Goal: Task Accomplishment & Management: Use online tool/utility

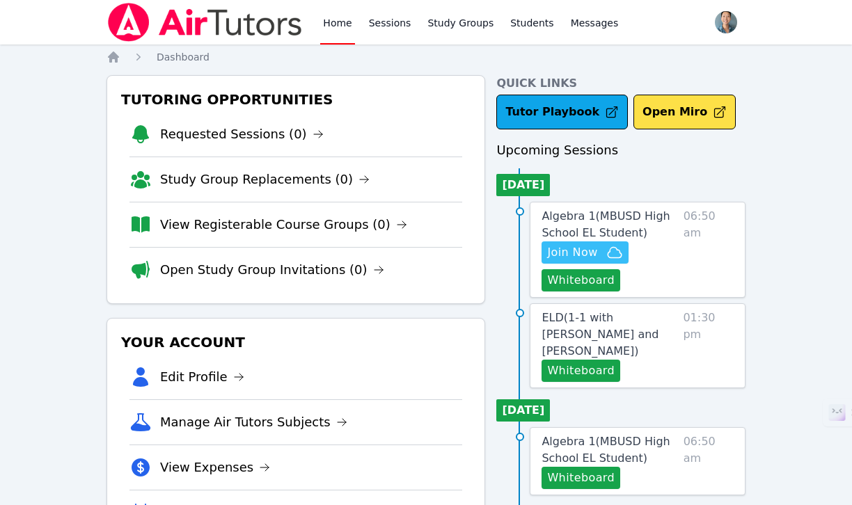
click at [610, 253] on icon "button" at bounding box center [614, 252] width 17 height 17
click at [590, 280] on button "Whiteboard" at bounding box center [580, 280] width 79 height 22
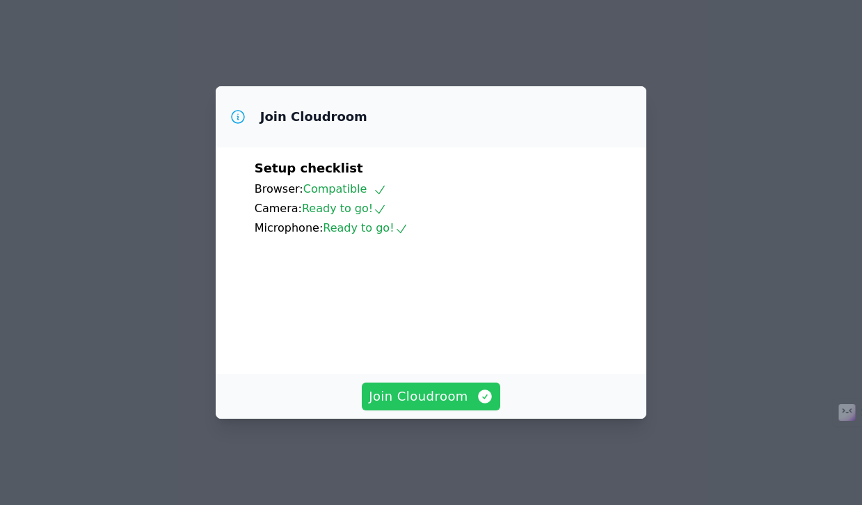
click at [470, 395] on button "Join Cloudroom" at bounding box center [431, 397] width 139 height 28
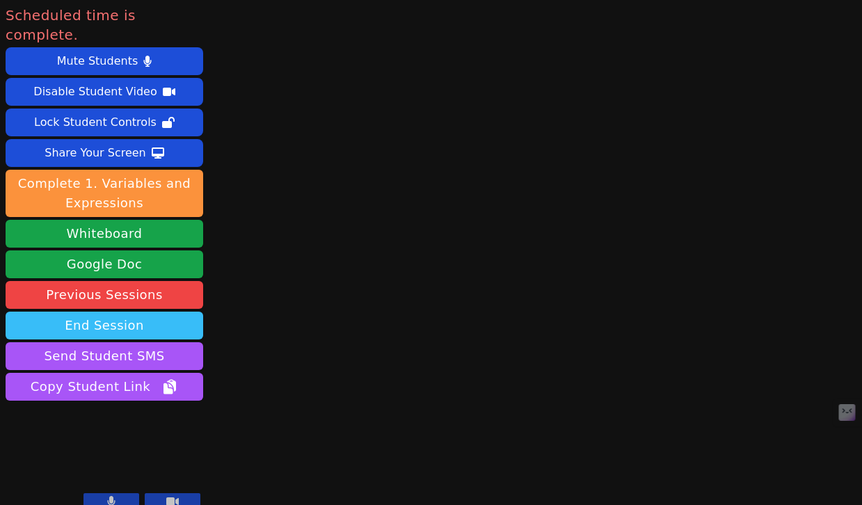
click at [149, 312] on button "End Session" at bounding box center [105, 326] width 198 height 28
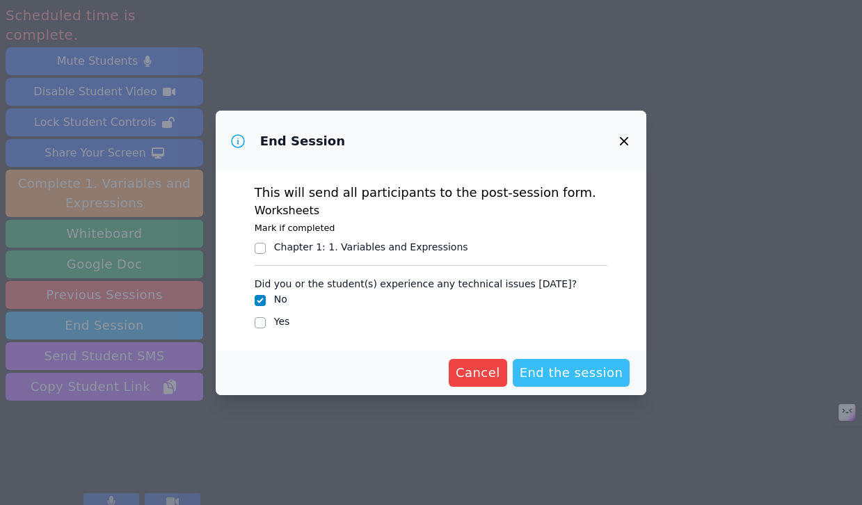
click at [604, 372] on span "End the session" at bounding box center [572, 372] width 104 height 19
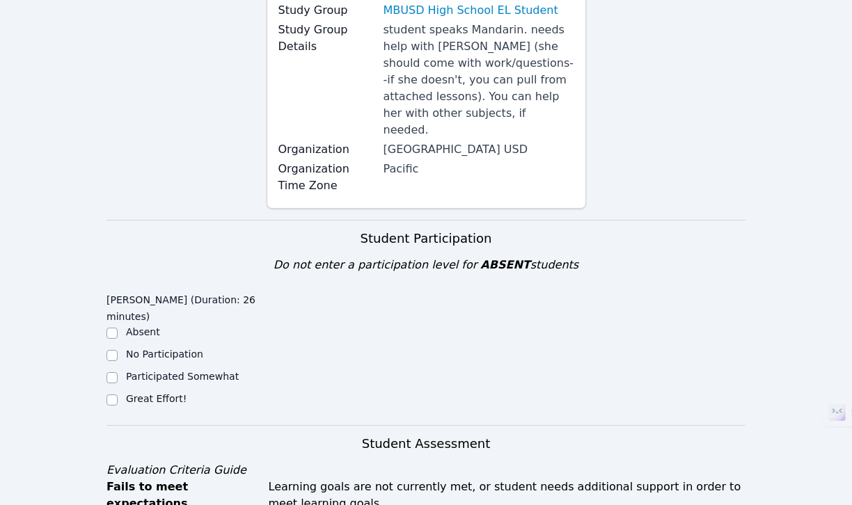
scroll to position [445, 0]
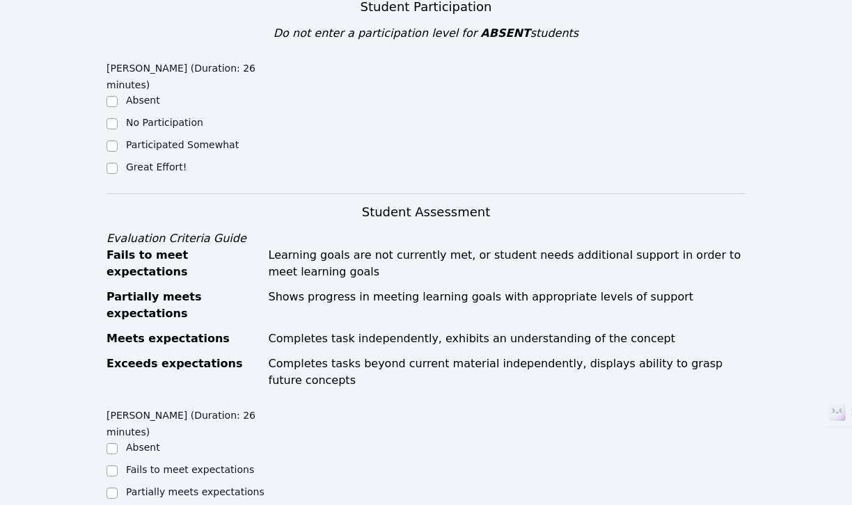
click at [166, 161] on label "Great Effort!" at bounding box center [156, 166] width 61 height 11
click at [118, 163] on input "Great Effort!" at bounding box center [111, 168] width 11 height 11
checkbox input "true"
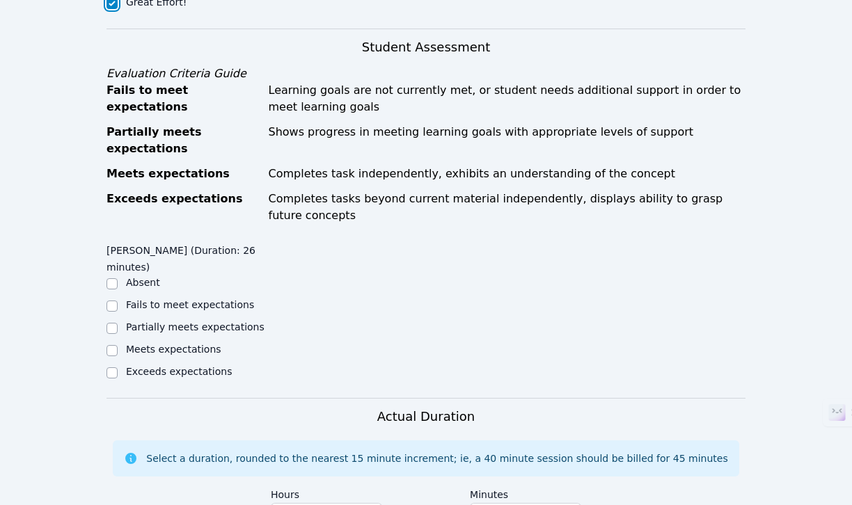
scroll to position [621, 0]
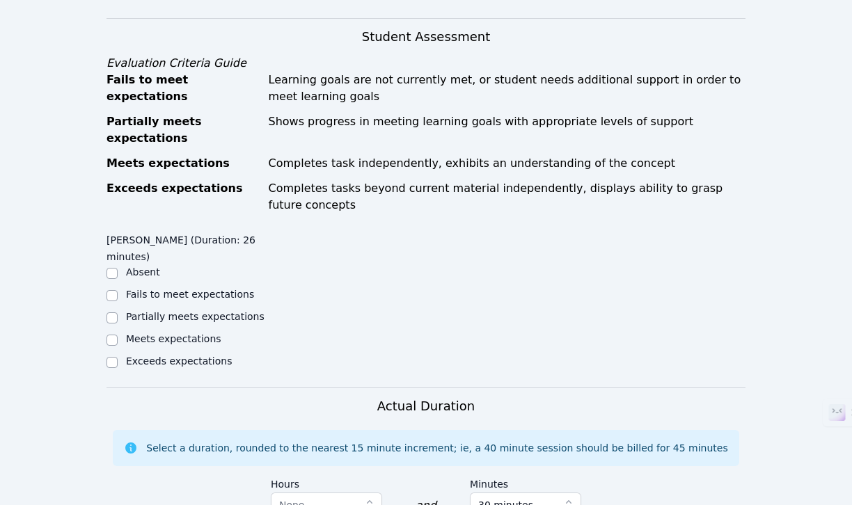
click at [189, 311] on label "Partially meets expectations" at bounding box center [195, 316] width 139 height 11
click at [118, 313] on input "Partially meets expectations" at bounding box center [111, 318] width 11 height 11
checkbox input "true"
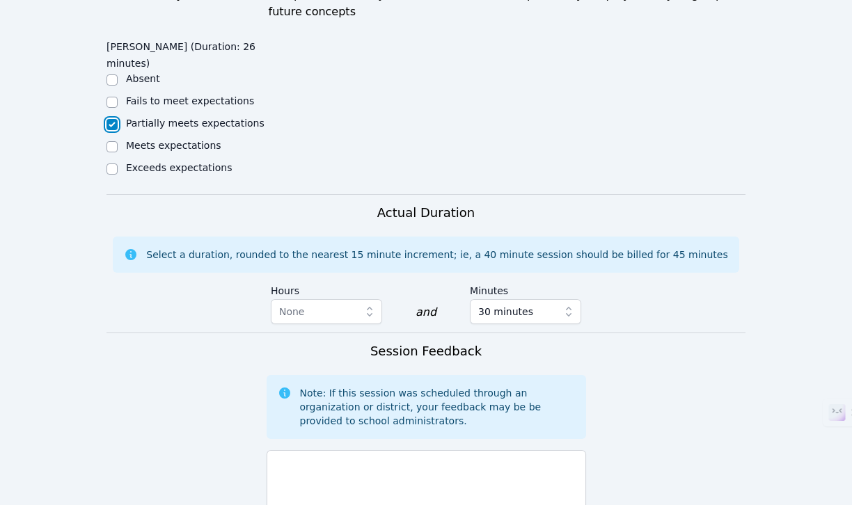
scroll to position [799, 0]
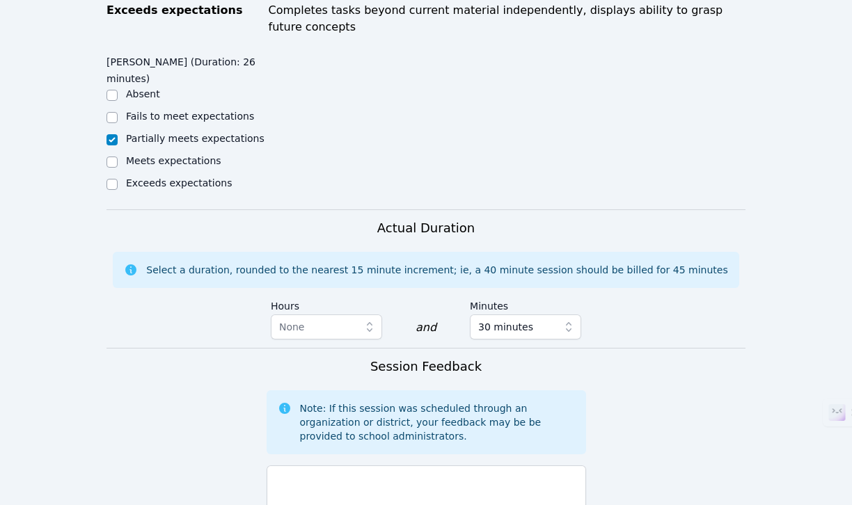
click at [173, 155] on label "Meets expectations" at bounding box center [173, 160] width 95 height 11
click at [118, 157] on input "Meets expectations" at bounding box center [111, 162] width 11 height 11
checkbox input "true"
checkbox input "false"
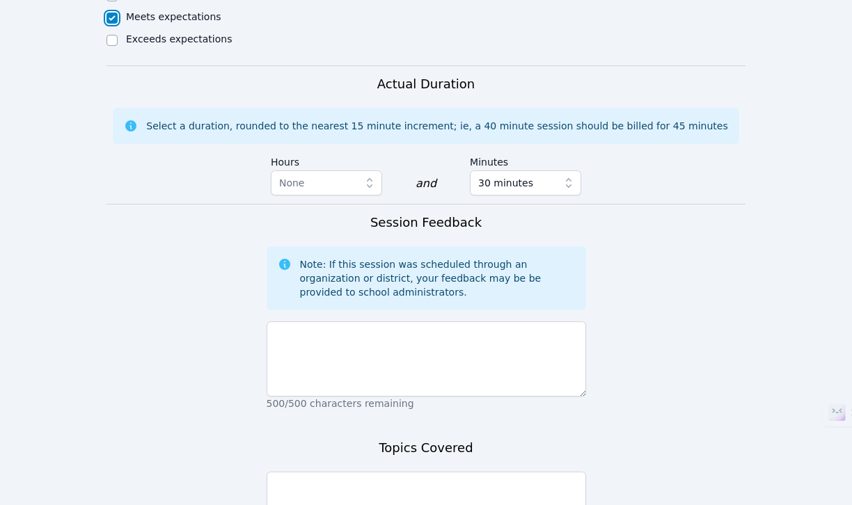
scroll to position [956, 0]
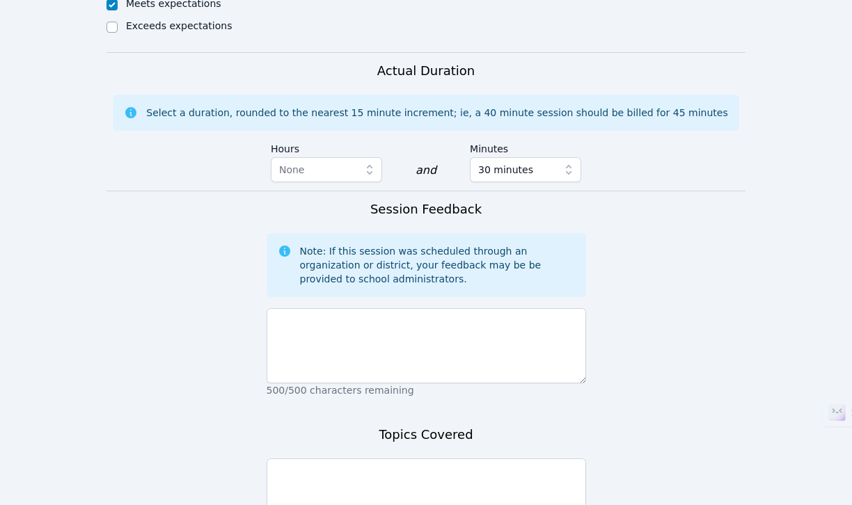
click at [428, 200] on h3 "Session Feedback" at bounding box center [425, 209] width 111 height 19
click at [427, 200] on h3 "Session Feedback" at bounding box center [425, 209] width 111 height 19
copy div "Session Feedback"
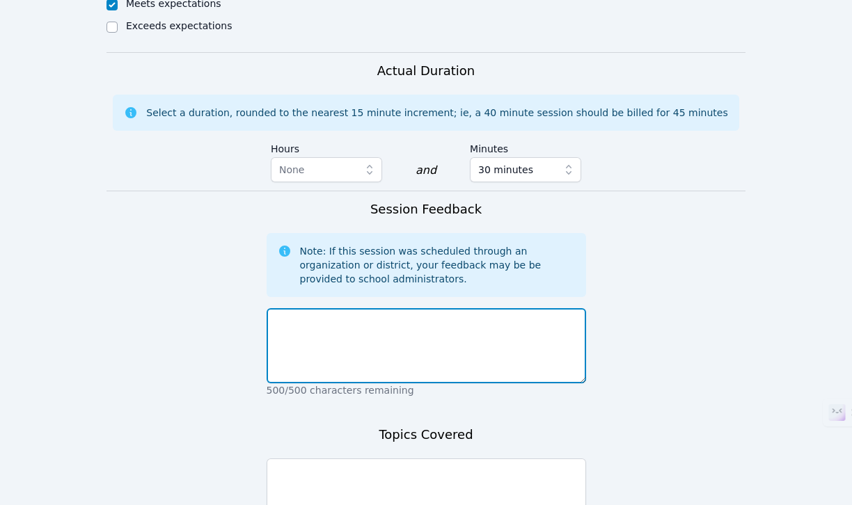
click at [400, 308] on textarea at bounding box center [426, 345] width 319 height 75
click at [401, 308] on textarea at bounding box center [426, 345] width 319 height 75
paste textarea "The student’s video was not working, and the microphone produced a loud static …"
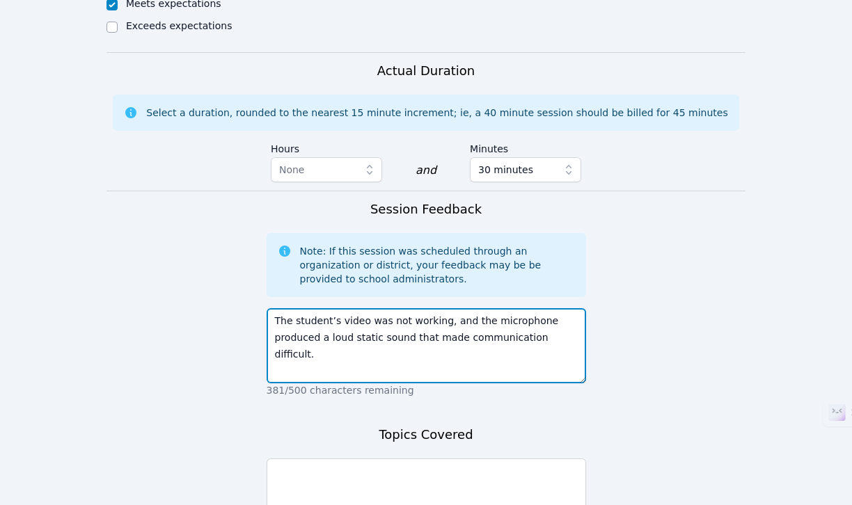
type textarea "The student’s video was not working, and the microphone produced a loud static …"
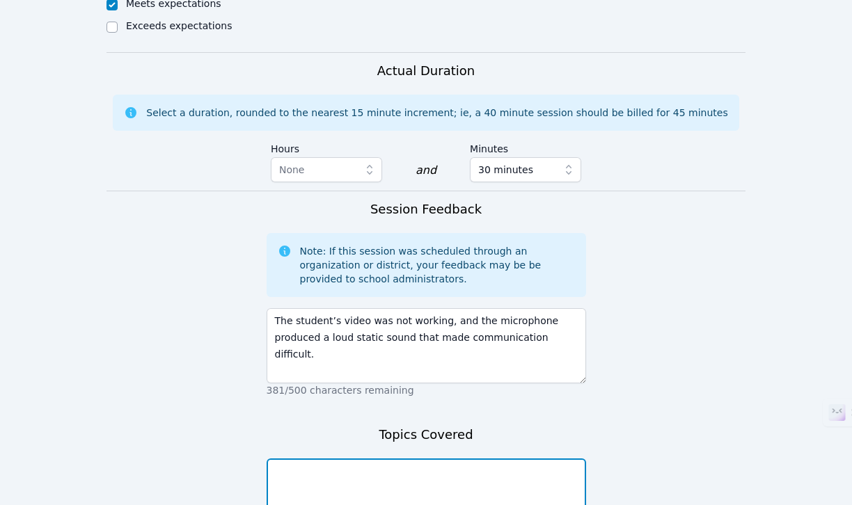
click at [418, 459] on textarea at bounding box center [426, 496] width 319 height 75
paste textarea "The student brought her own question about writing the equation of a line that …"
type textarea "The student brought her own question about writing the equation of a line that …"
click at [455, 459] on textarea at bounding box center [426, 496] width 319 height 75
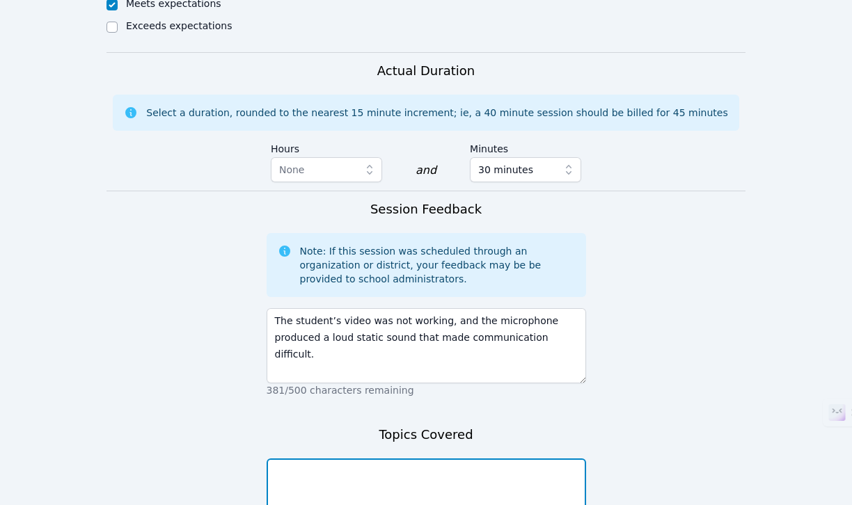
paste textarea "The student brought her own question related to linear equations and slope."
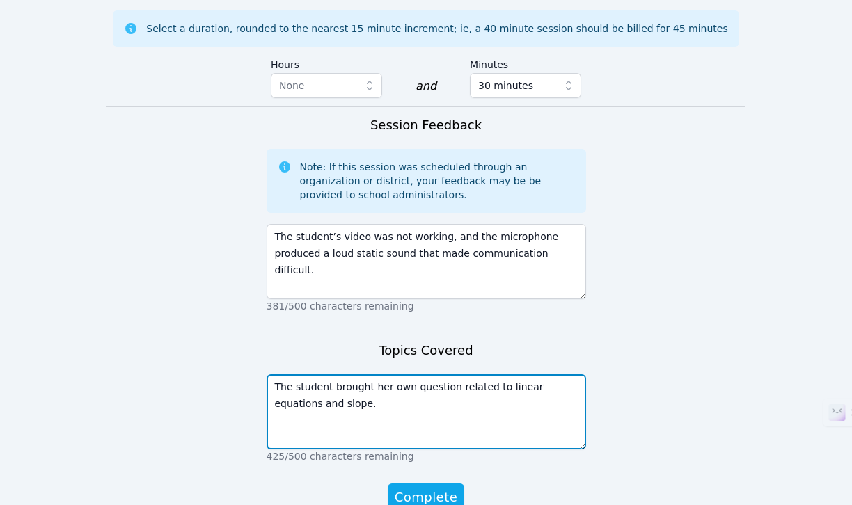
scroll to position [1047, 0]
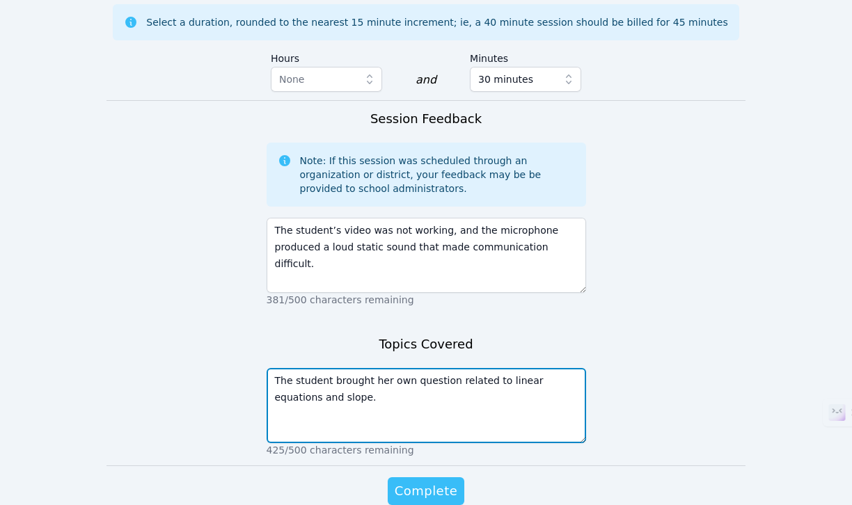
type textarea "The student brought her own question related to linear equations and slope."
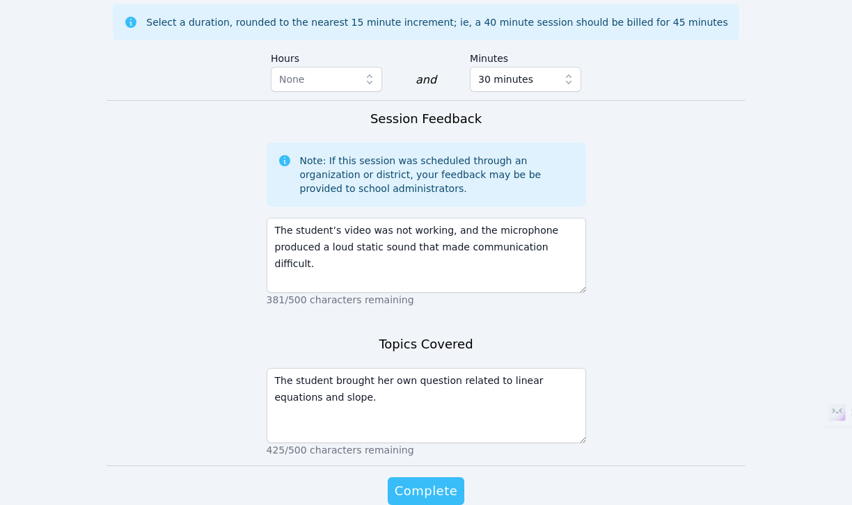
click at [443, 482] on span "Complete" at bounding box center [426, 491] width 63 height 19
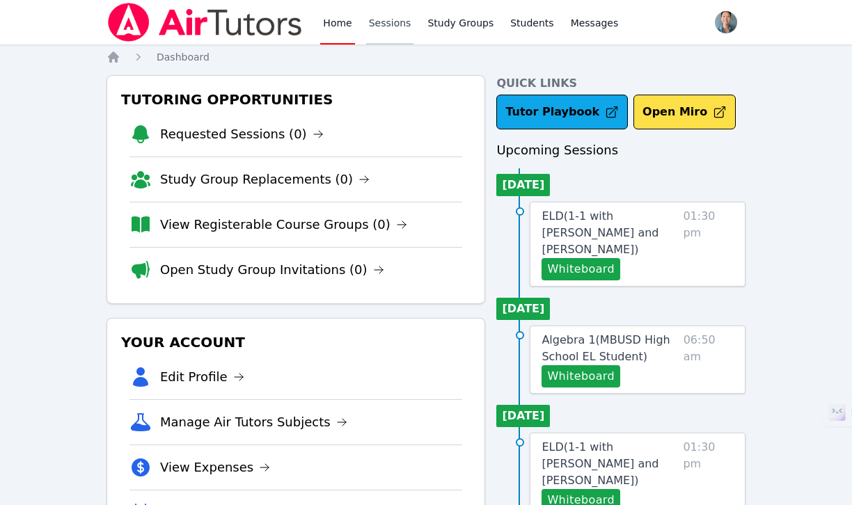
click at [390, 23] on link "Sessions" at bounding box center [390, 22] width 48 height 45
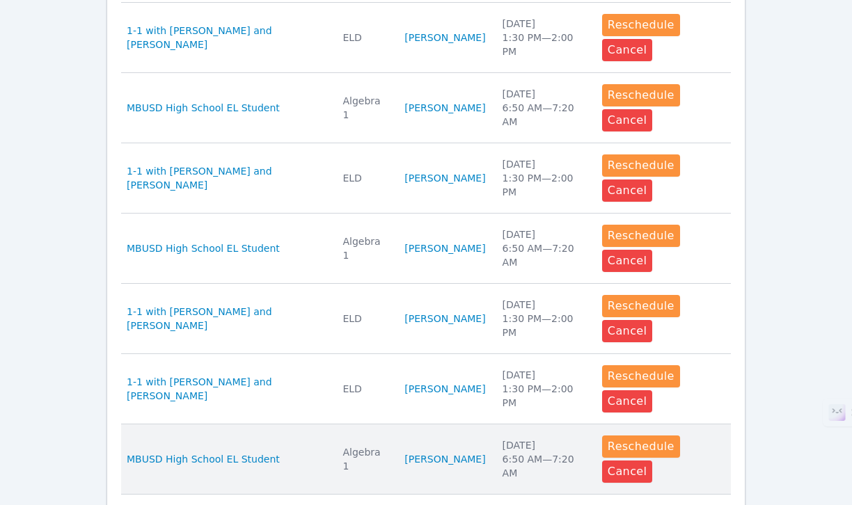
scroll to position [653, 0]
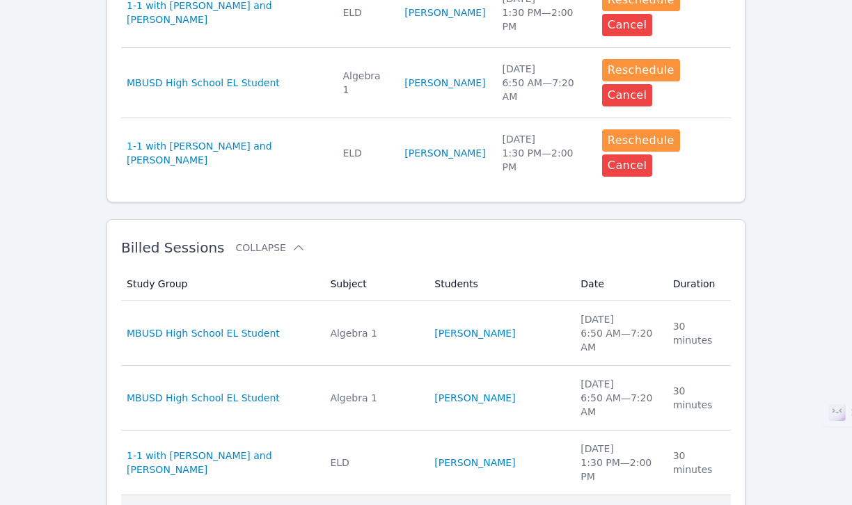
scroll to position [963, 0]
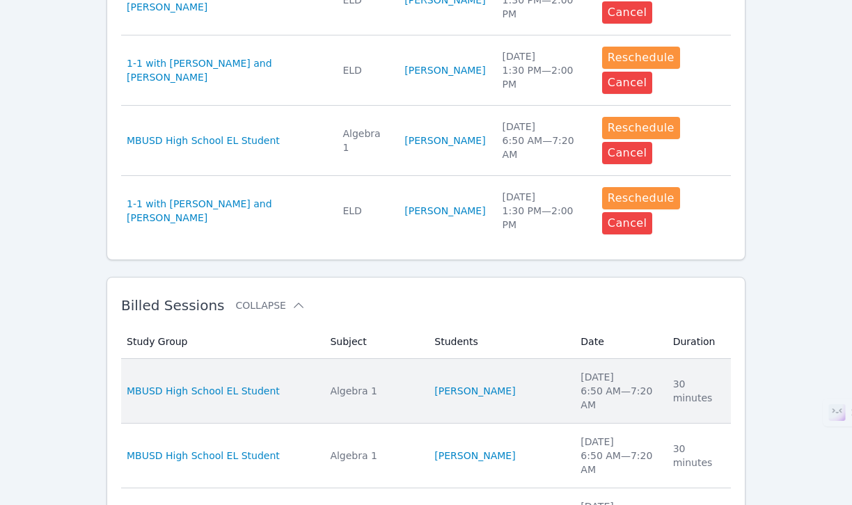
click at [305, 384] on div "MBUSD High School EL Student" at bounding box center [220, 391] width 187 height 14
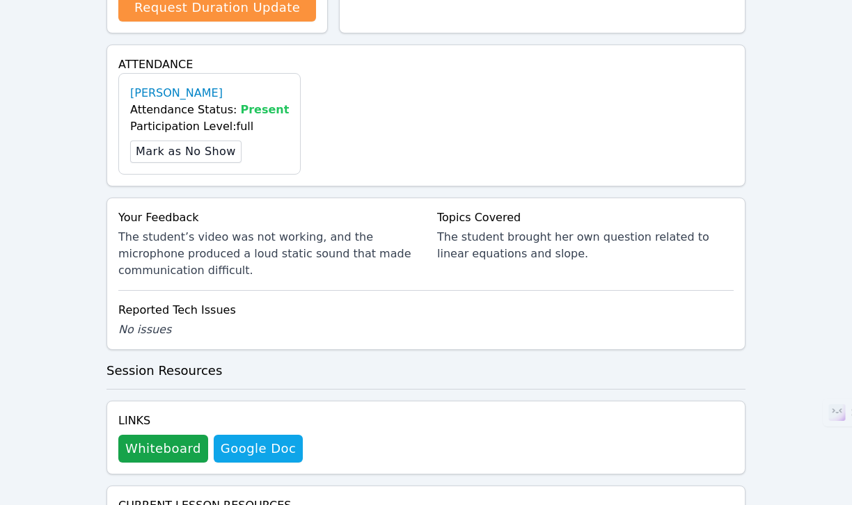
scroll to position [605, 0]
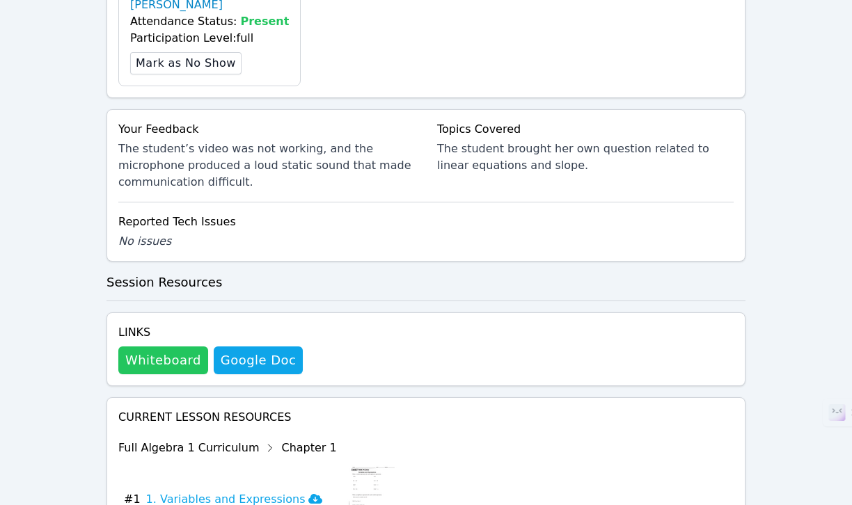
click at [155, 347] on button "Whiteboard" at bounding box center [163, 361] width 90 height 28
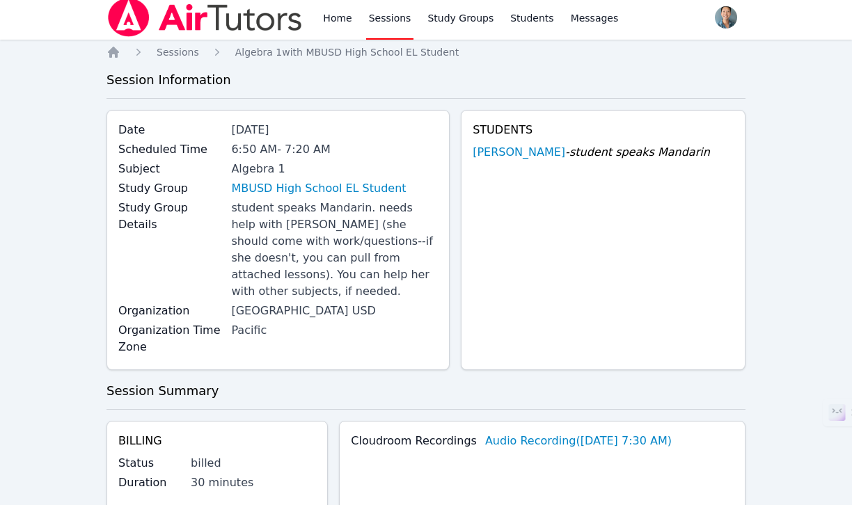
scroll to position [0, 0]
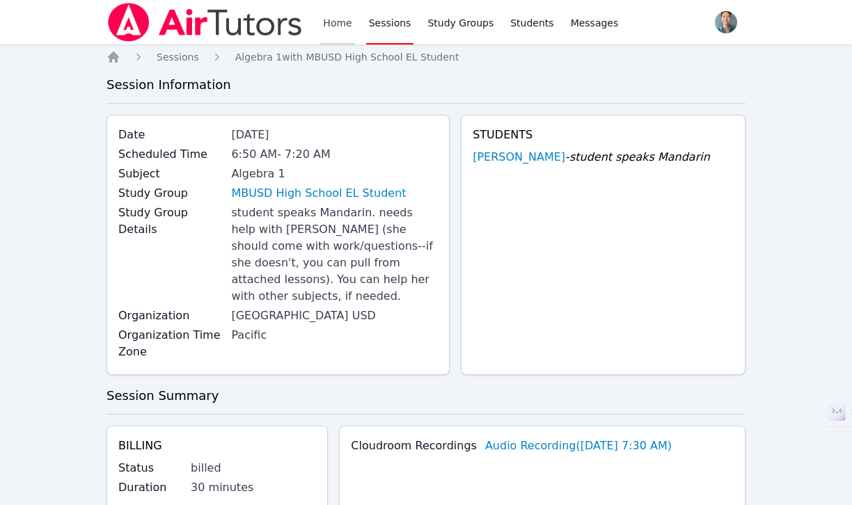
click at [337, 26] on link "Home" at bounding box center [337, 22] width 34 height 45
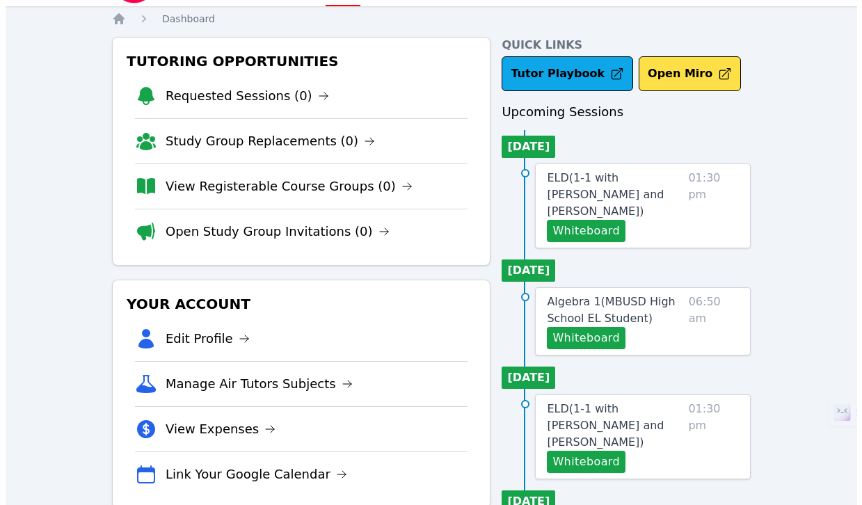
scroll to position [66, 0]
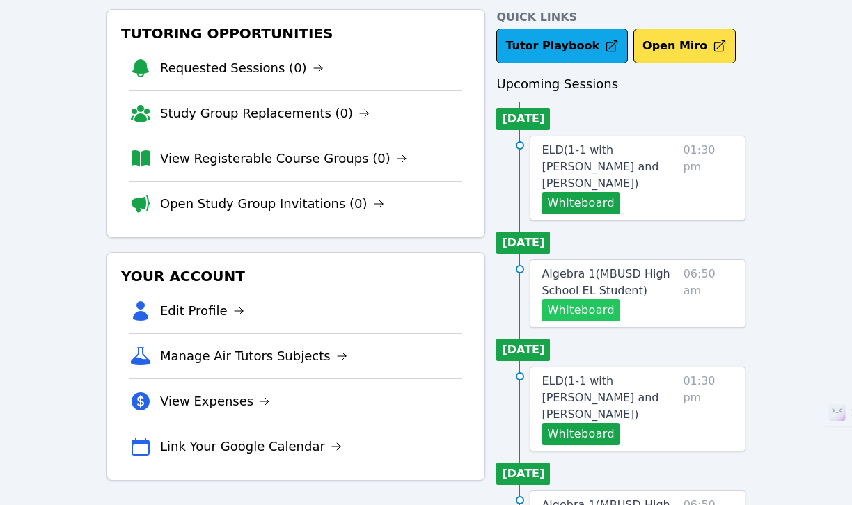
click at [583, 299] on button "Whiteboard" at bounding box center [580, 310] width 79 height 22
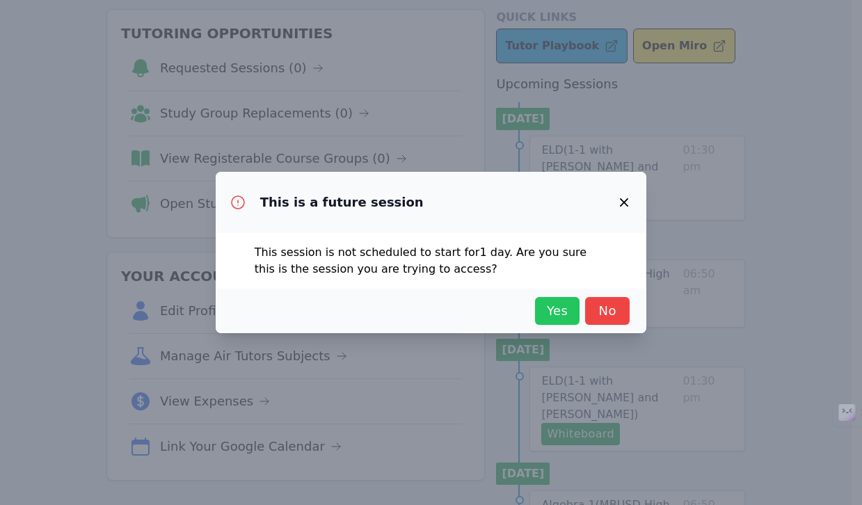
click at [567, 311] on span "Yes" at bounding box center [557, 310] width 31 height 19
